Goal: Information Seeking & Learning: Learn about a topic

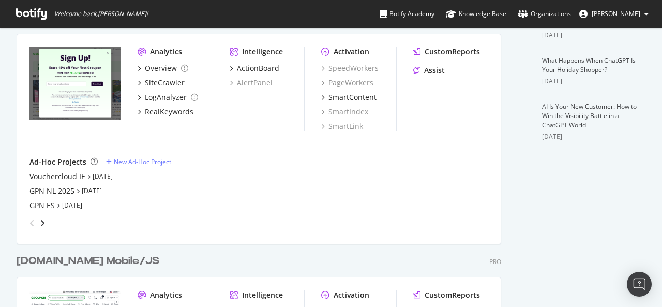
scroll to position [465, 0]
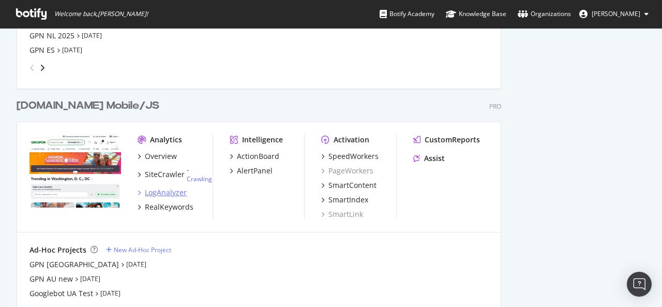
click at [169, 190] on div "LogAnalyzer" at bounding box center [166, 192] width 42 height 10
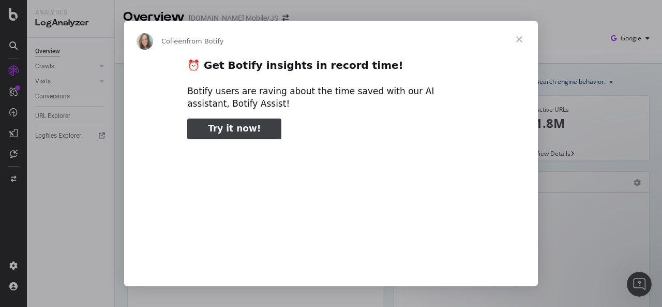
click at [515, 34] on span "Close" at bounding box center [518, 39] width 37 height 37
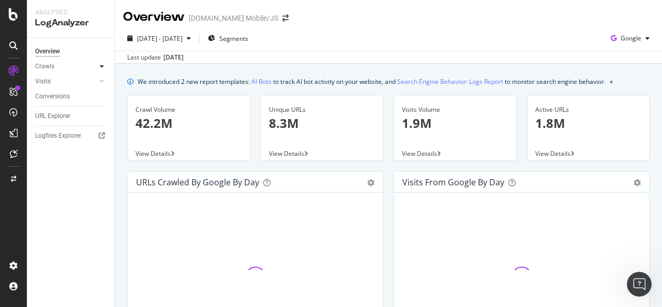
click at [100, 69] on icon at bounding box center [102, 66] width 4 height 6
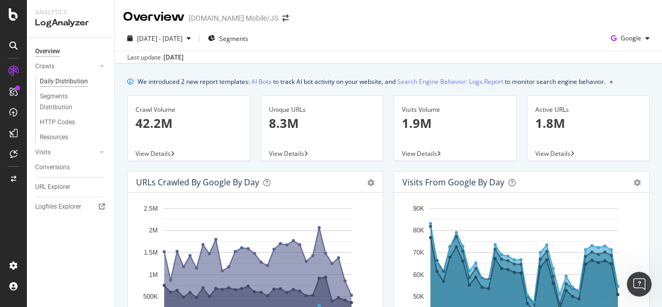
click at [79, 79] on div "Daily Distribution" at bounding box center [64, 81] width 48 height 11
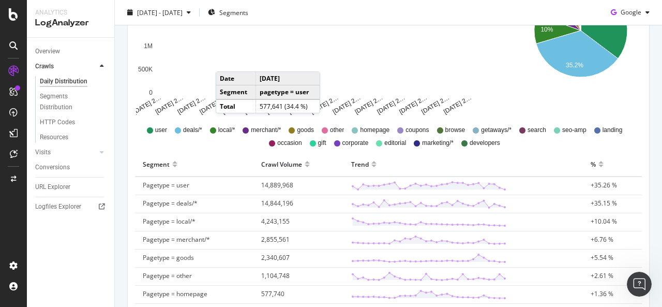
scroll to position [155, 0]
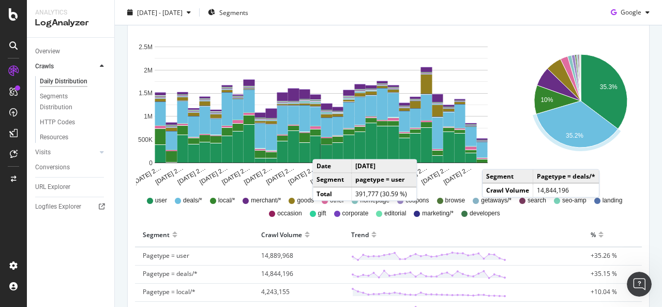
drag, startPoint x: 591, startPoint y: 79, endPoint x: 602, endPoint y: 158, distance: 79.8
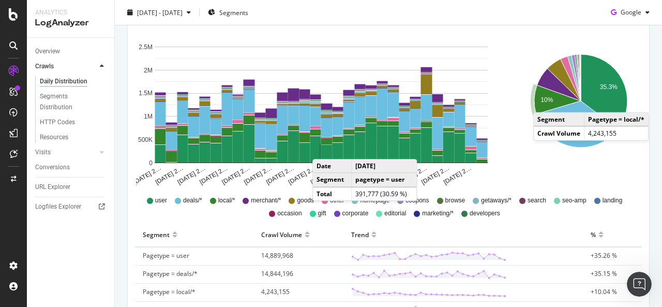
click at [540, 101] on text "10%" at bounding box center [546, 100] width 12 height 7
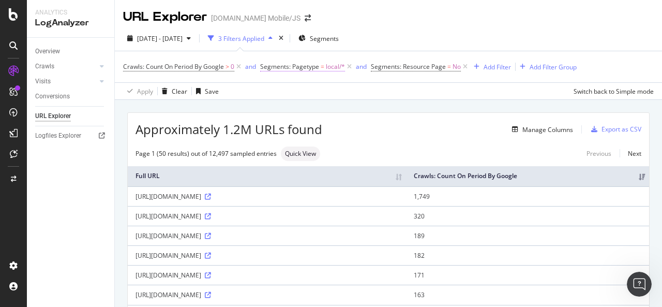
click at [325, 63] on span "Segments: Pagetype = local/*" at bounding box center [302, 66] width 85 height 9
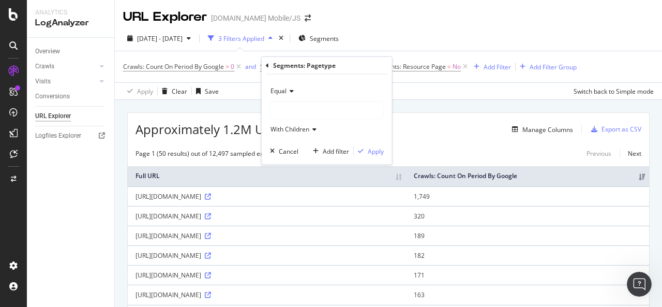
click at [292, 85] on div "Equal" at bounding box center [327, 91] width 114 height 17
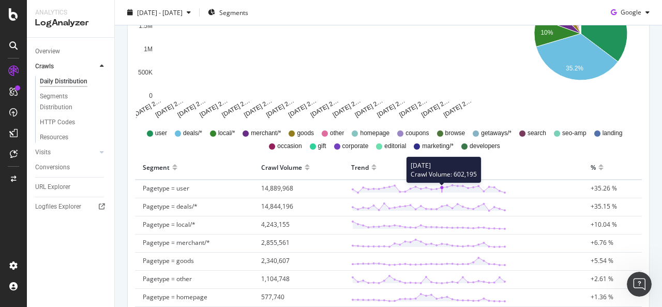
scroll to position [207, 0]
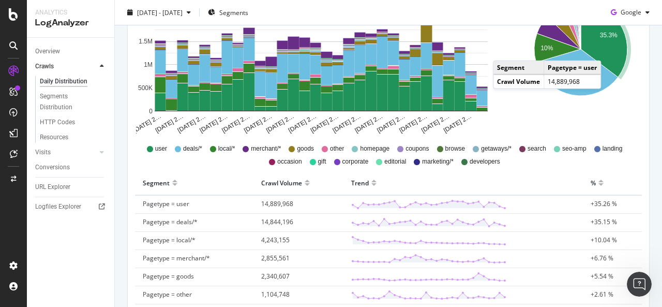
click at [603, 50] on icon "A chart." at bounding box center [604, 40] width 47 height 74
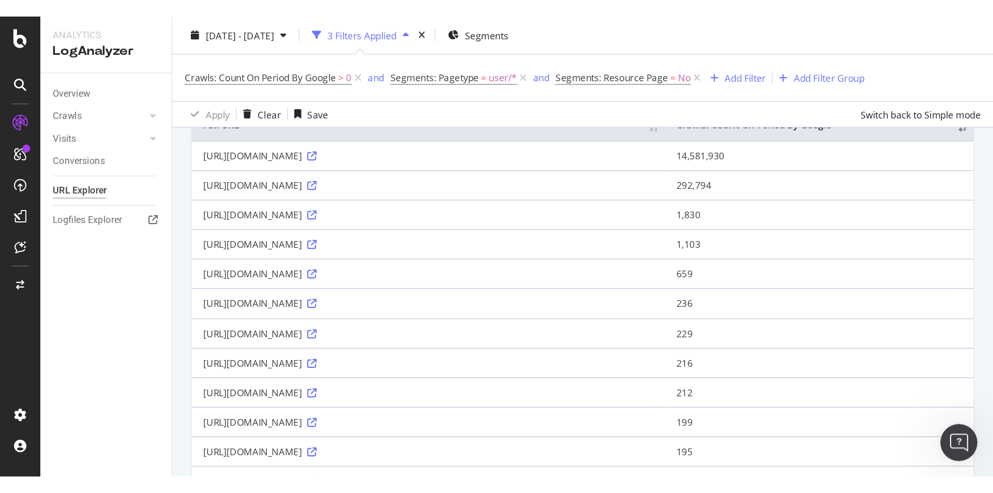
scroll to position [103, 0]
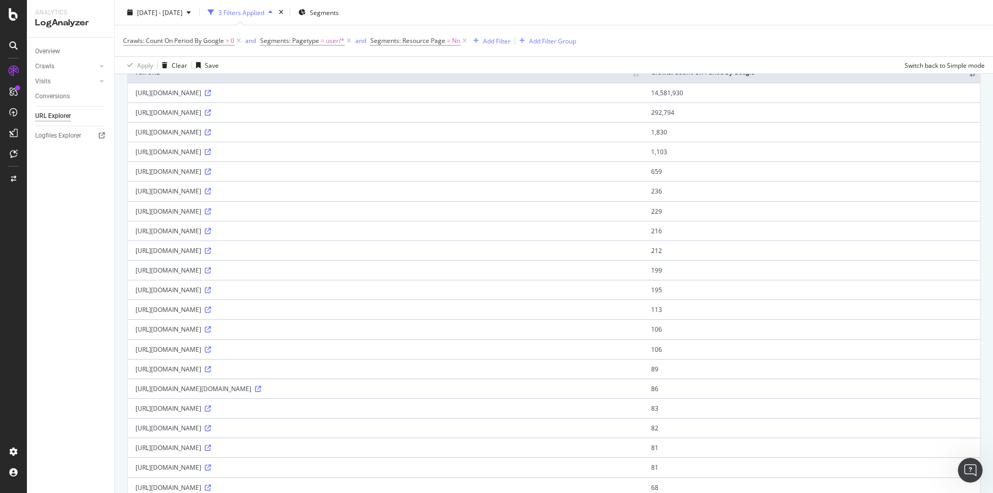
drag, startPoint x: 133, startPoint y: 201, endPoint x: 266, endPoint y: 204, distance: 132.9
click at [266, 201] on td "[URL][DOMAIN_NAME]" at bounding box center [385, 191] width 515 height 20
drag, startPoint x: 132, startPoint y: 160, endPoint x: 278, endPoint y: 161, distance: 145.3
click at [278, 161] on td "[URL][DOMAIN_NAME]" at bounding box center [385, 152] width 515 height 20
drag, startPoint x: 133, startPoint y: 181, endPoint x: 262, endPoint y: 183, distance: 128.7
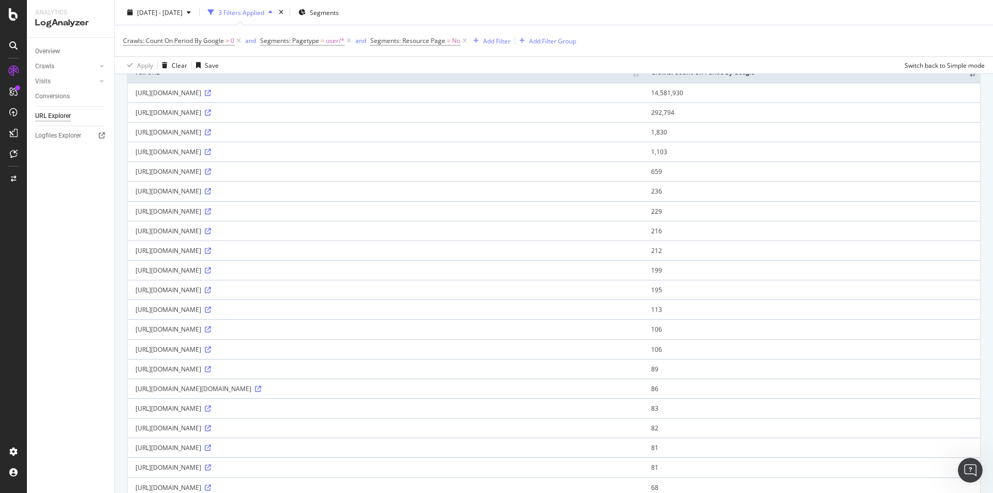
click at [262, 181] on td "[URL][DOMAIN_NAME]" at bounding box center [385, 171] width 515 height 20
drag, startPoint x: 134, startPoint y: 200, endPoint x: 260, endPoint y: 207, distance: 125.8
click at [260, 201] on td "[URL][DOMAIN_NAME]" at bounding box center [385, 191] width 515 height 20
drag, startPoint x: 133, startPoint y: 238, endPoint x: 255, endPoint y: 239, distance: 122.5
click at [255, 239] on td "[URL][DOMAIN_NAME]" at bounding box center [385, 231] width 515 height 20
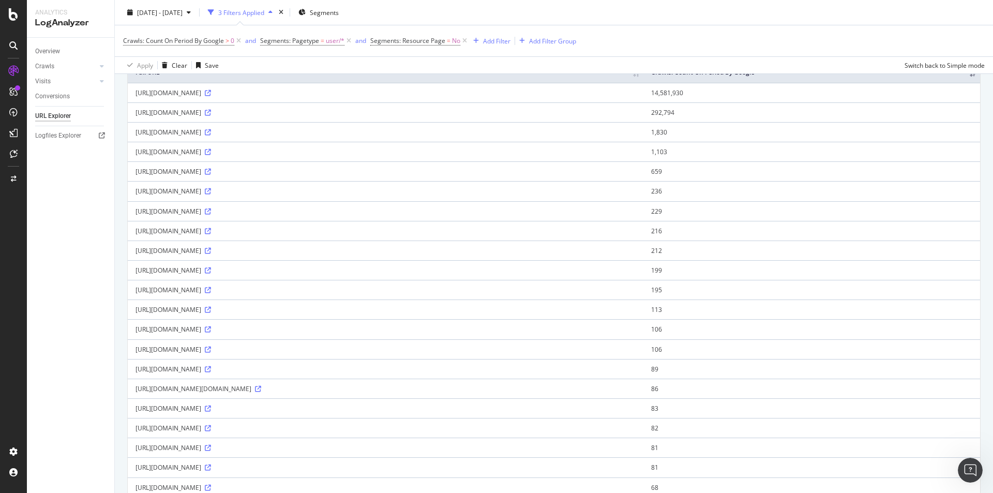
drag, startPoint x: 182, startPoint y: 303, endPoint x: 264, endPoint y: 307, distance: 81.2
click at [264, 299] on td "[URL][DOMAIN_NAME]" at bounding box center [385, 290] width 515 height 20
drag, startPoint x: 133, startPoint y: 358, endPoint x: 273, endPoint y: 368, distance: 140.4
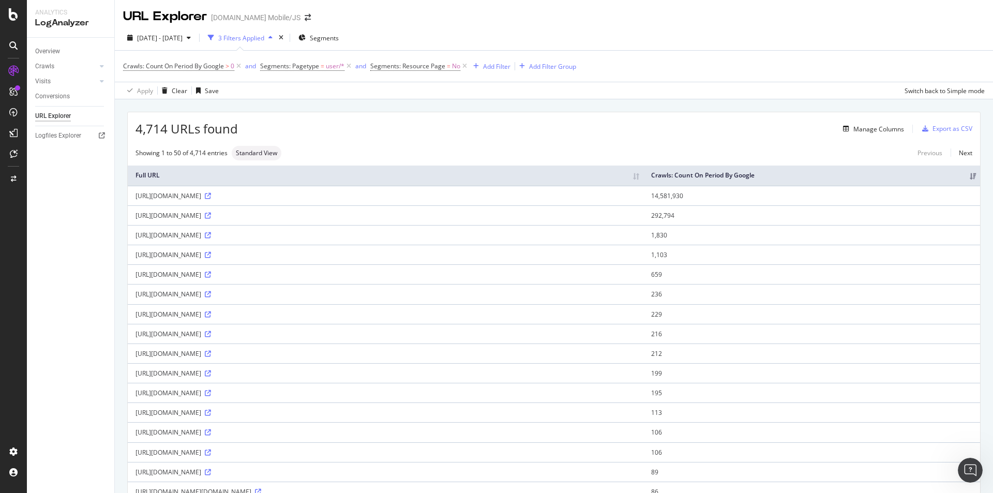
scroll to position [0, 0]
drag, startPoint x: 134, startPoint y: 205, endPoint x: 279, endPoint y: 205, distance: 144.8
click at [279, 205] on td "[URL][DOMAIN_NAME]" at bounding box center [385, 196] width 515 height 20
click at [260, 196] on td "[URL][DOMAIN_NAME]" at bounding box center [385, 196] width 515 height 20
drag, startPoint x: 281, startPoint y: 203, endPoint x: 214, endPoint y: 207, distance: 67.3
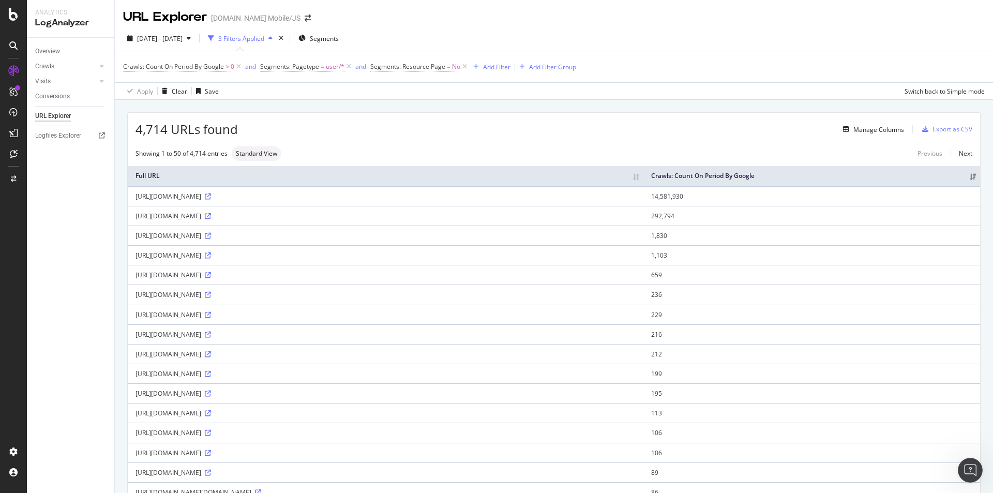
click at [214, 201] on div "[URL][DOMAIN_NAME]" at bounding box center [385, 196] width 500 height 9
copy div "mobilenextapi/graphql"
click at [194, 201] on div "[URL][DOMAIN_NAME]" at bounding box center [385, 196] width 500 height 9
click at [661, 201] on td "14,581,930" at bounding box center [811, 196] width 337 height 20
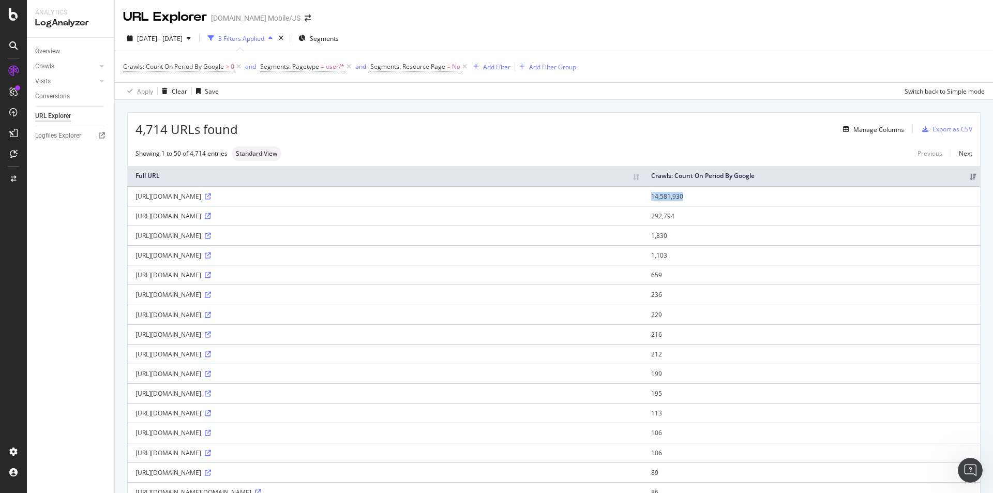
drag, startPoint x: 134, startPoint y: 203, endPoint x: 280, endPoint y: 208, distance: 145.4
click at [280, 206] on td "[URL][DOMAIN_NAME]" at bounding box center [385, 196] width 515 height 20
copy div "[URL][DOMAIN_NAME]"
click at [661, 129] on div "Manage Columns" at bounding box center [878, 129] width 51 height 9
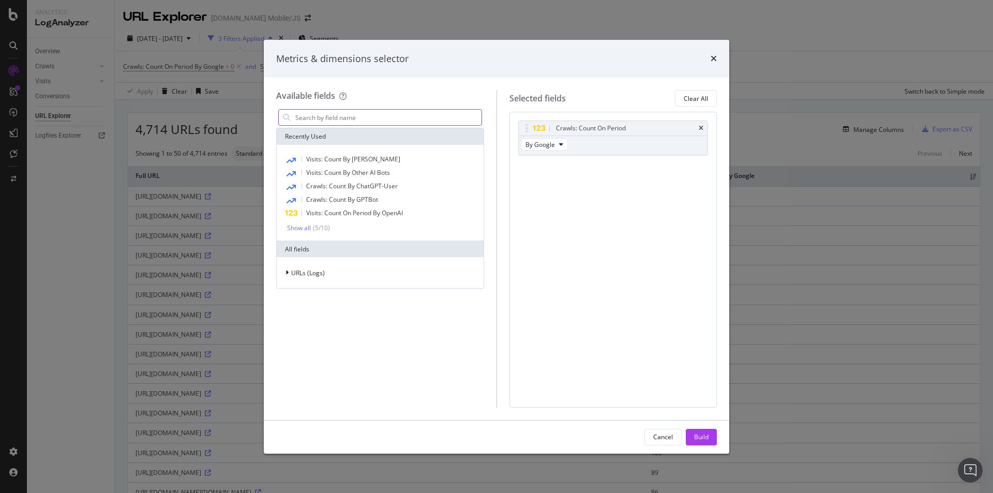
click at [420, 115] on input "modal" at bounding box center [387, 118] width 187 height 16
click at [285, 273] on icon "modal" at bounding box center [286, 272] width 3 height 6
click at [293, 306] on icon "modal" at bounding box center [293, 320] width 3 height 6
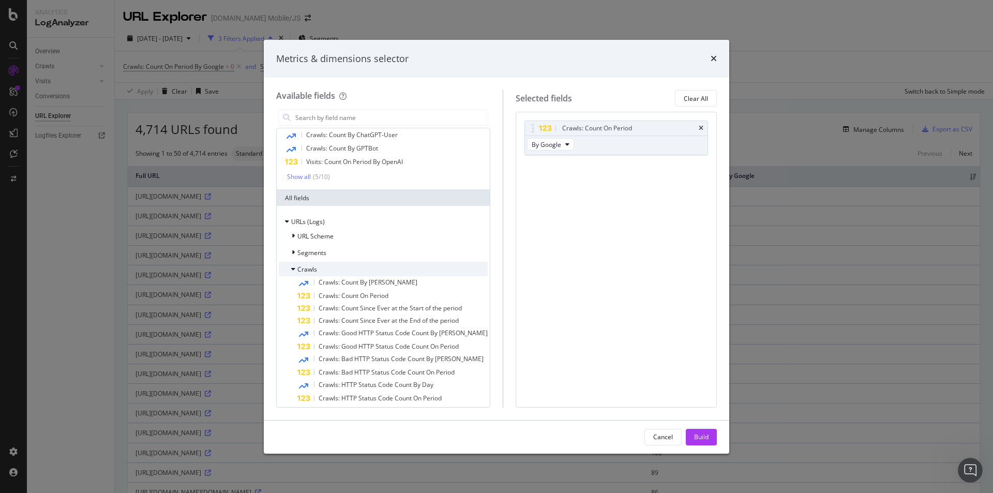
scroll to position [52, 0]
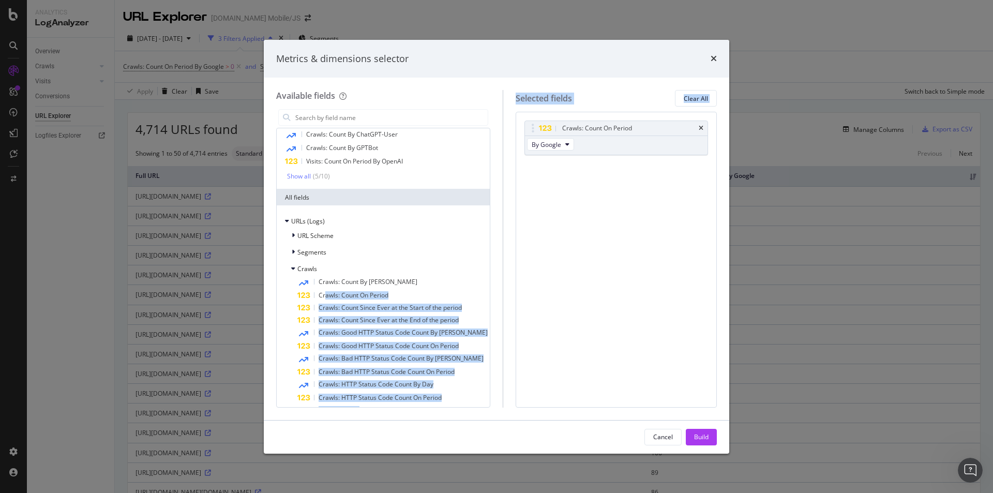
drag, startPoint x: 326, startPoint y: 295, endPoint x: 585, endPoint y: 177, distance: 284.6
click at [585, 177] on div "Available fields Recently Used Visits: Count By OpenAI Visits: Count By Other A…" at bounding box center [496, 248] width 440 height 317
click at [515, 254] on div "Crawls: Count On Period By Google You can use this field as a To pick up a drag…" at bounding box center [615, 259] width 201 height 295
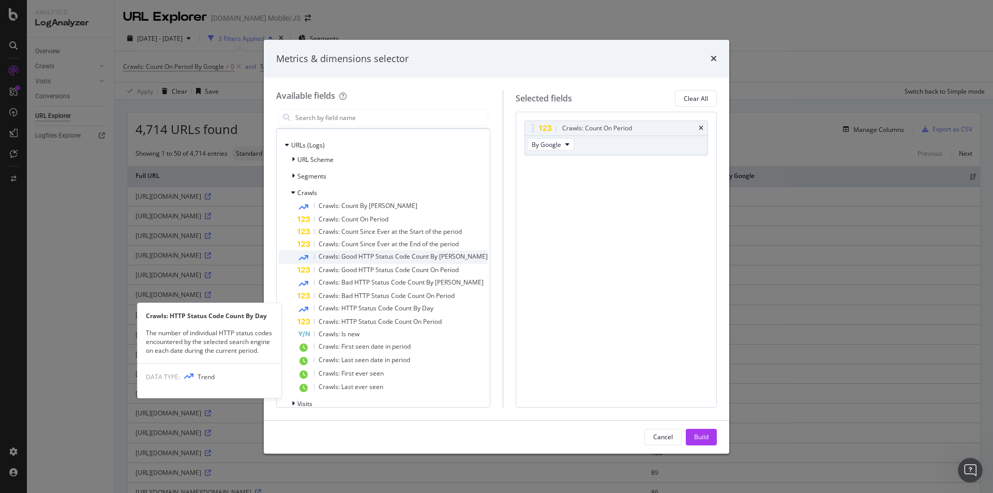
scroll to position [140, 0]
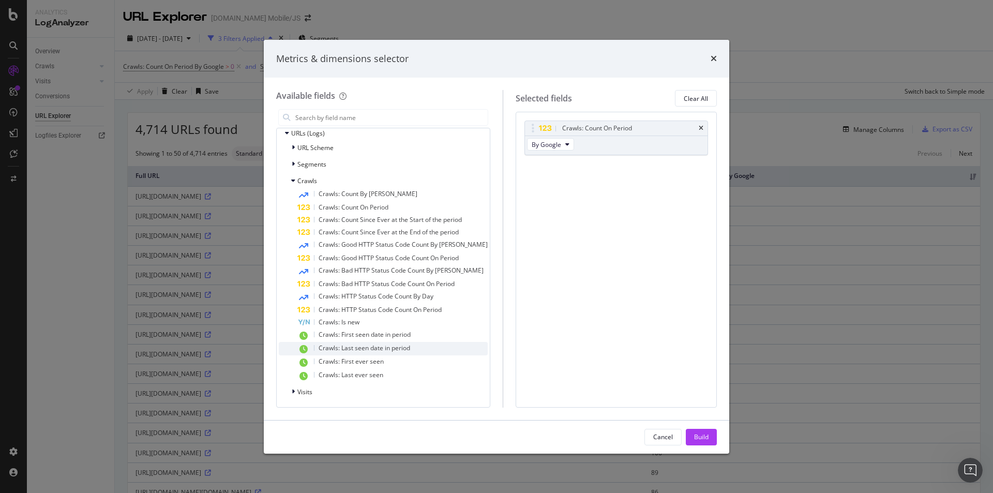
click at [364, 306] on span "Crawls: Last seen date in period" at bounding box center [364, 347] width 92 height 9
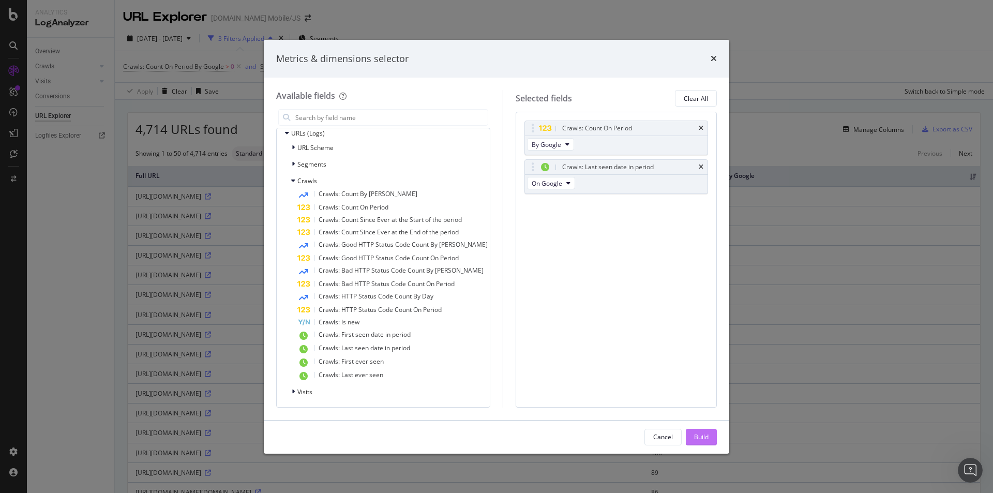
click at [661, 306] on div "Build" at bounding box center [701, 437] width 14 height 16
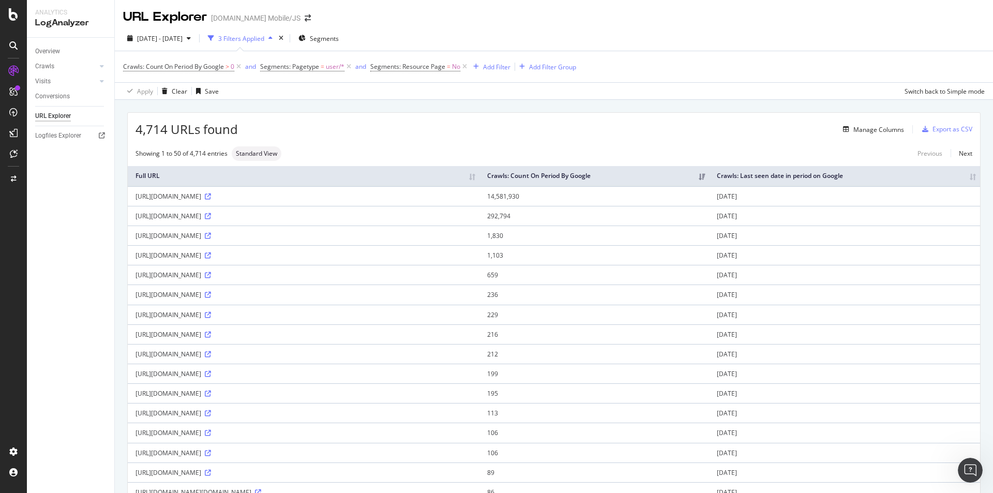
drag, startPoint x: 912, startPoint y: 198, endPoint x: 889, endPoint y: 198, distance: 23.8
click at [661, 198] on td "[DATE]" at bounding box center [844, 196] width 271 height 20
click at [661, 206] on td "[DATE]" at bounding box center [844, 196] width 271 height 20
drag, startPoint x: 209, startPoint y: 204, endPoint x: 258, endPoint y: 203, distance: 49.1
click at [258, 201] on div "[URL][DOMAIN_NAME]" at bounding box center [303, 196] width 336 height 9
